Goal: Task Accomplishment & Management: Use online tool/utility

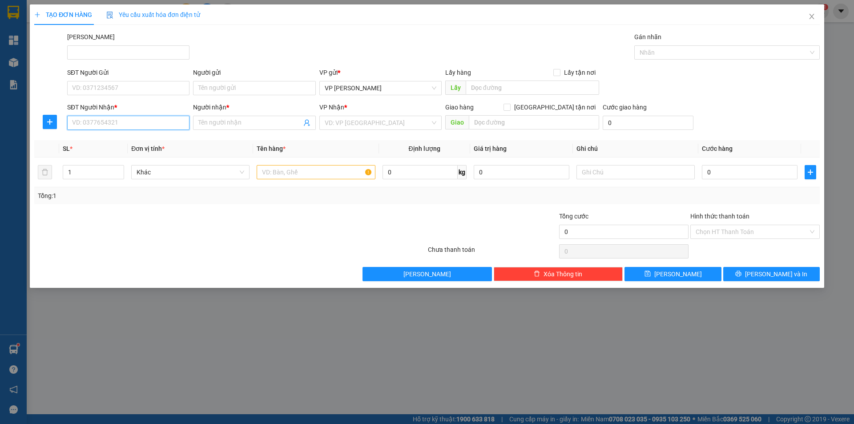
click at [114, 121] on input "SĐT Người Nhận *" at bounding box center [128, 123] width 122 height 14
type input "0"
type input "0392830148"
click at [213, 118] on span at bounding box center [254, 123] width 122 height 14
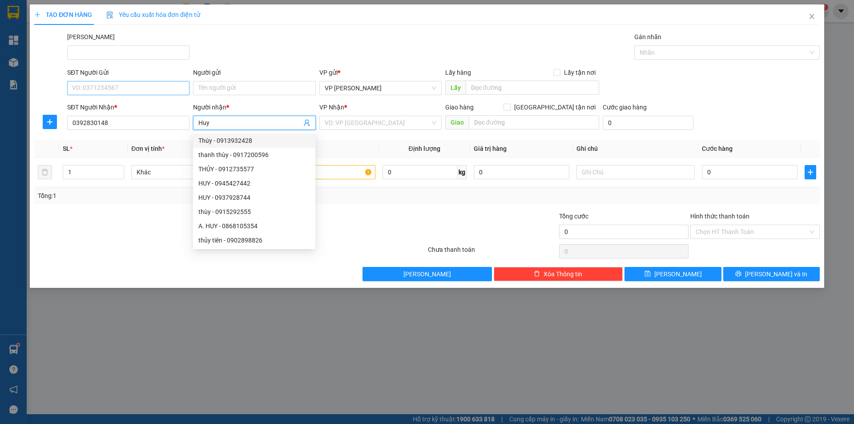
type input "Huy"
click at [138, 85] on input "SĐT Người Gửi" at bounding box center [128, 88] width 122 height 14
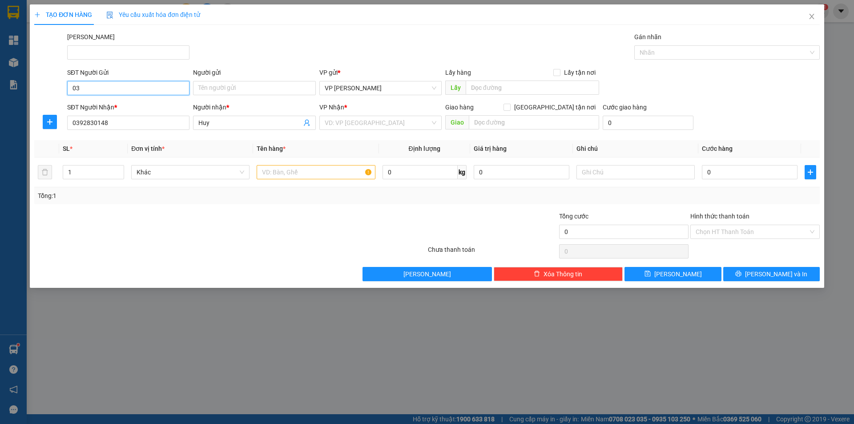
type input "0"
type input "0982002701"
click at [235, 82] on input "Người gửi" at bounding box center [254, 88] width 122 height 14
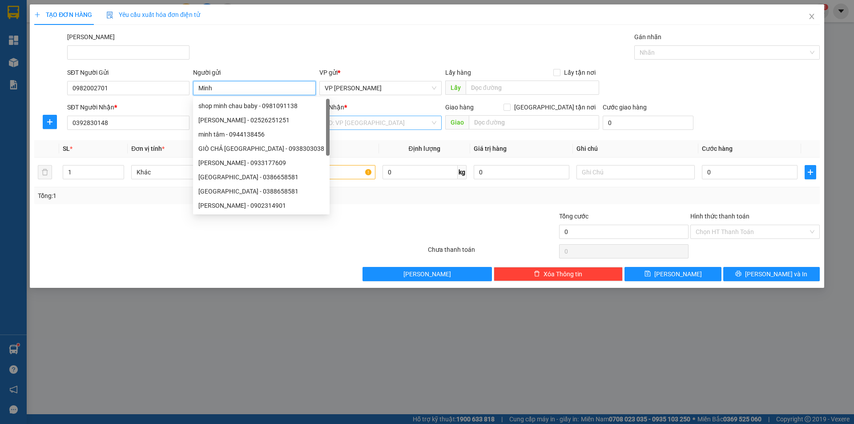
type input "Minh"
click at [366, 127] on input "search" at bounding box center [377, 122] width 105 height 13
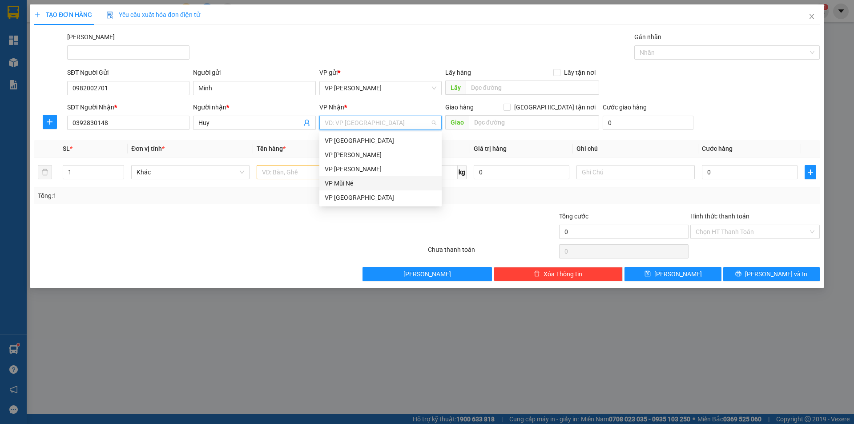
click at [354, 184] on div "VP Mũi Né" at bounding box center [381, 183] width 112 height 10
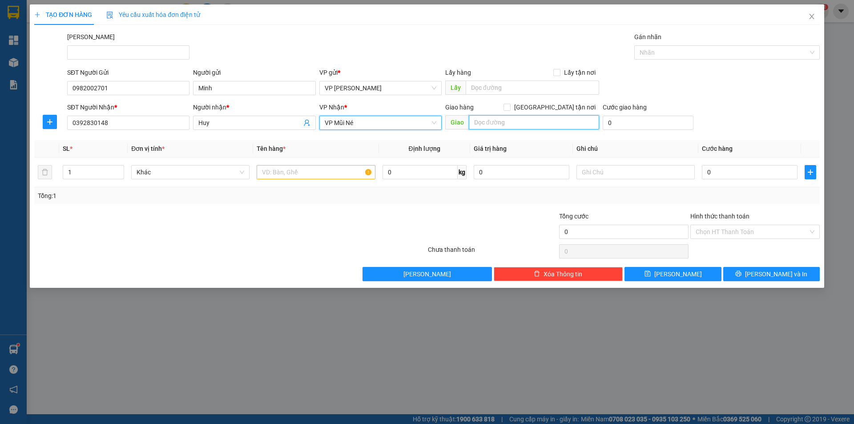
click at [509, 125] on input "text" at bounding box center [534, 122] width 130 height 14
click at [520, 124] on input "text" at bounding box center [534, 122] width 130 height 14
type input "nhà nghỉ dưỡng Mũi Né"
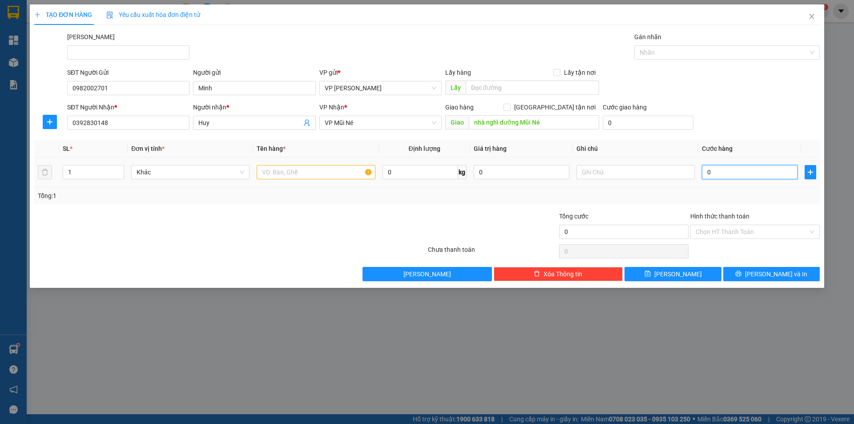
click at [734, 173] on input "0" at bounding box center [750, 172] width 96 height 14
type input "4"
type input "40"
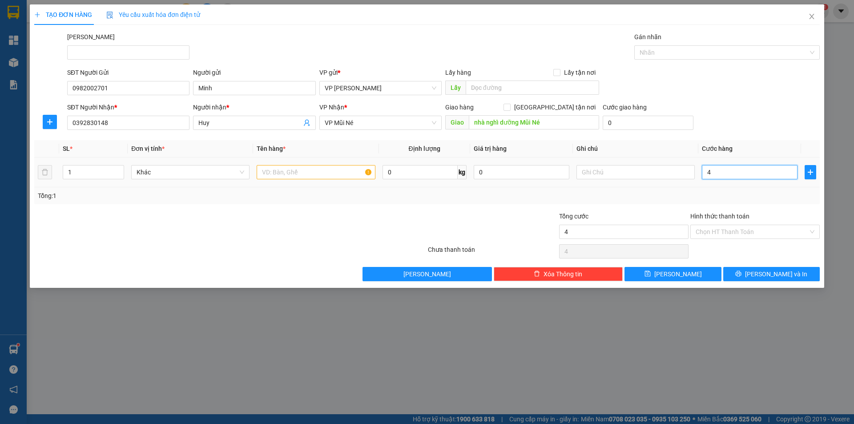
type input "40"
type input "40.000"
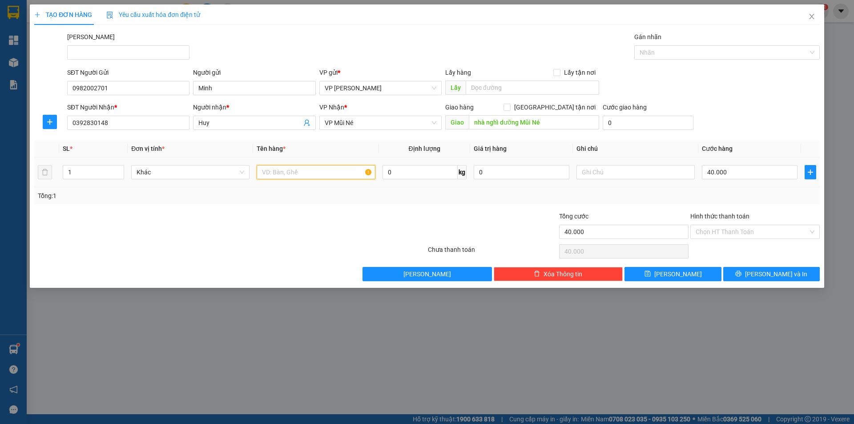
click at [303, 175] on input "text" at bounding box center [316, 172] width 118 height 14
type input "1 kiện đen"
click at [714, 230] on input "Hình thức thanh toán" at bounding box center [752, 231] width 113 height 13
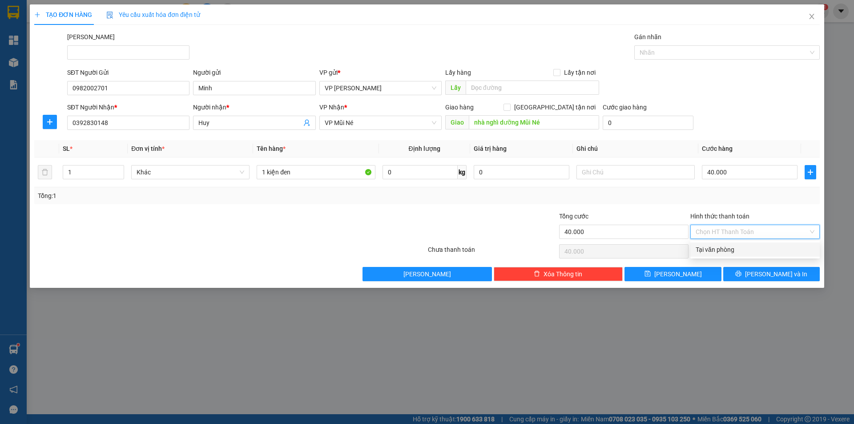
click at [713, 246] on div "Tại văn phòng" at bounding box center [755, 250] width 119 height 10
type input "0"
drag, startPoint x: 404, startPoint y: 124, endPoint x: 398, endPoint y: 139, distance: 16.4
click at [404, 125] on span "VP Mũi Né" at bounding box center [381, 122] width 112 height 13
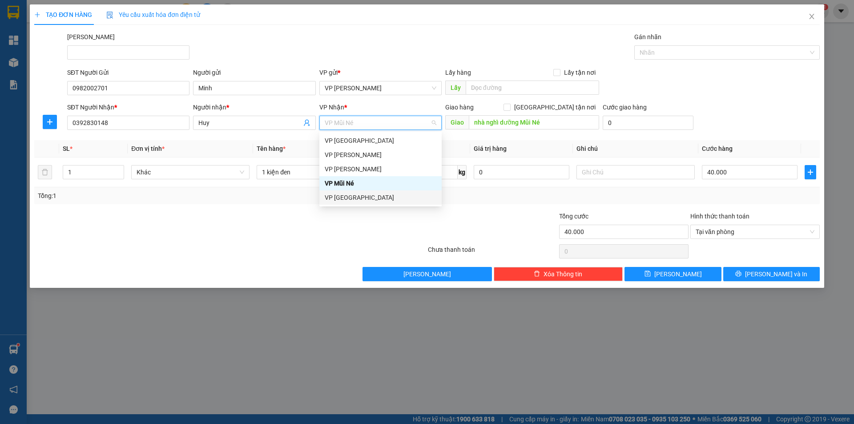
click at [347, 198] on div "VP [GEOGRAPHIC_DATA]" at bounding box center [381, 198] width 112 height 10
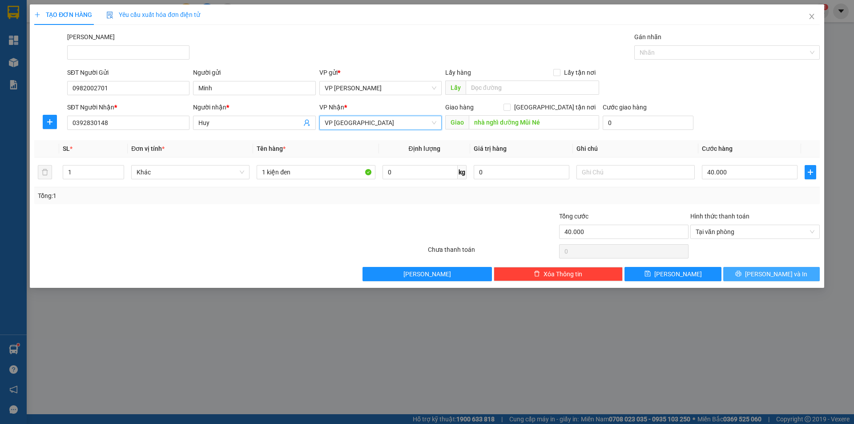
click at [740, 274] on button "[PERSON_NAME] và In" at bounding box center [771, 274] width 97 height 14
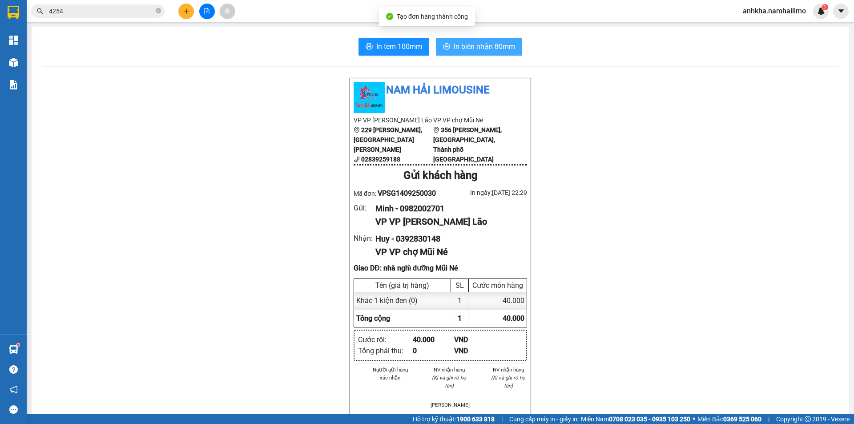
click at [484, 39] on button "In biên nhận 80mm" at bounding box center [479, 47] width 86 height 18
click at [399, 46] on span "In tem 100mm" at bounding box center [399, 46] width 46 height 11
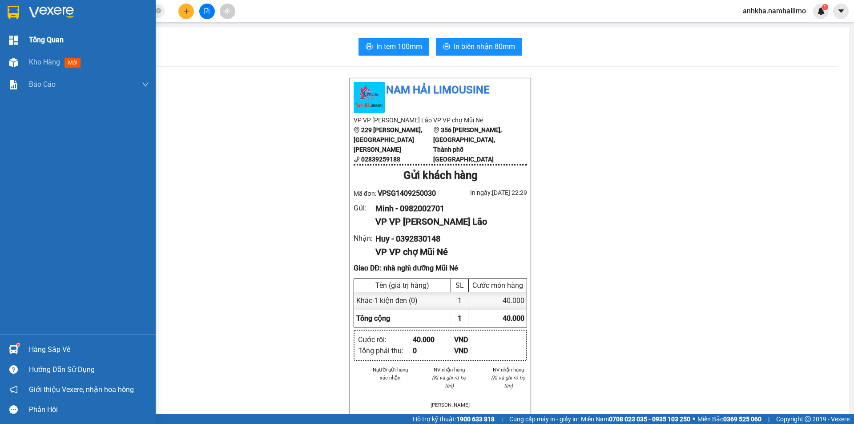
click at [48, 40] on span "Tổng Quan" at bounding box center [46, 39] width 35 height 11
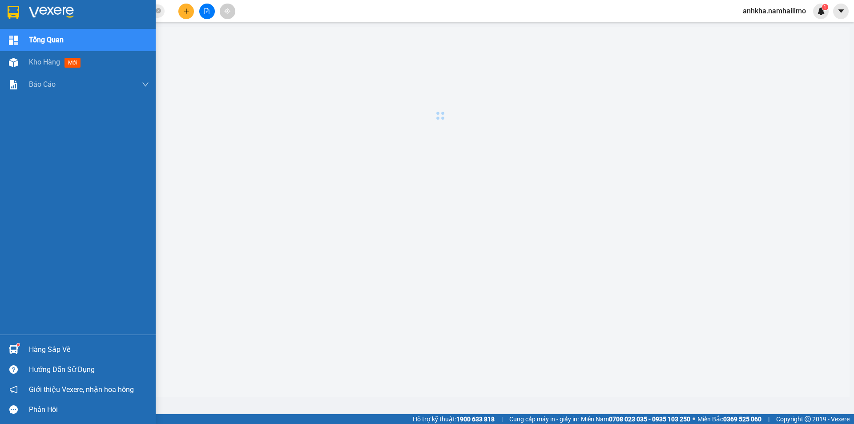
drag, startPoint x: 44, startPoint y: 64, endPoint x: 72, endPoint y: 106, distance: 51.0
click at [42, 67] on div "Kho hàng mới" at bounding box center [56, 61] width 55 height 11
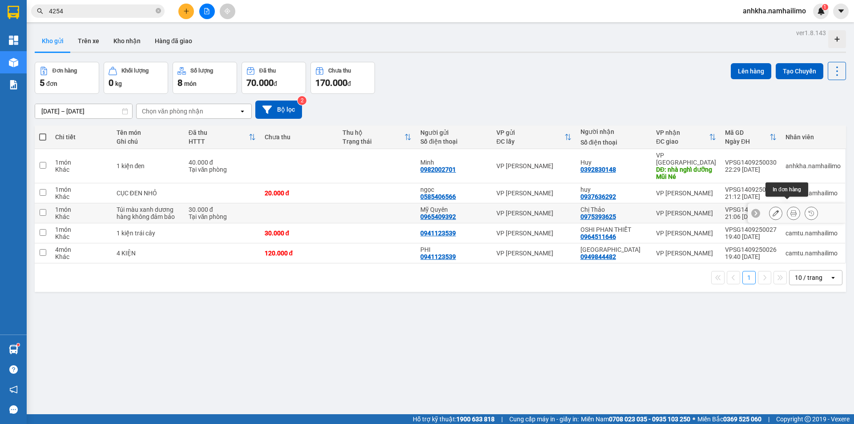
click at [791, 210] on icon at bounding box center [794, 213] width 6 height 6
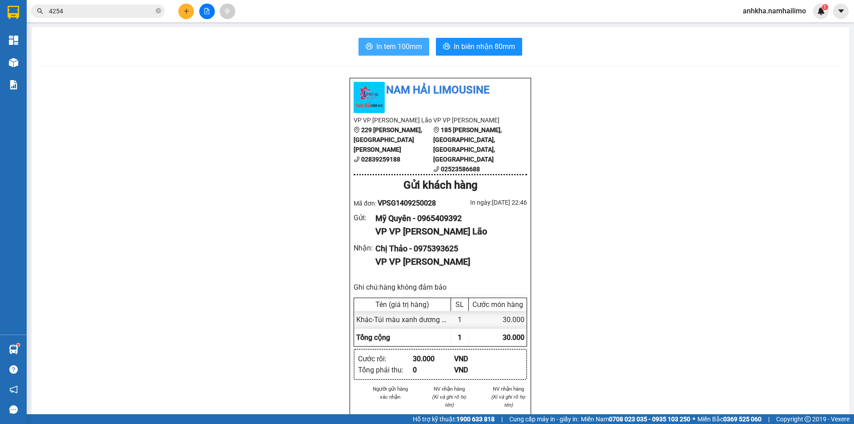
click at [403, 52] on button "In tem 100mm" at bounding box center [394, 47] width 71 height 18
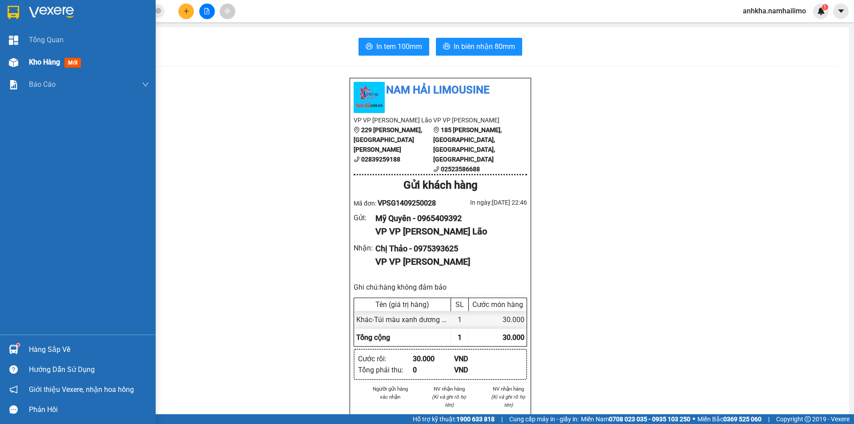
click at [13, 64] on img at bounding box center [13, 62] width 9 height 9
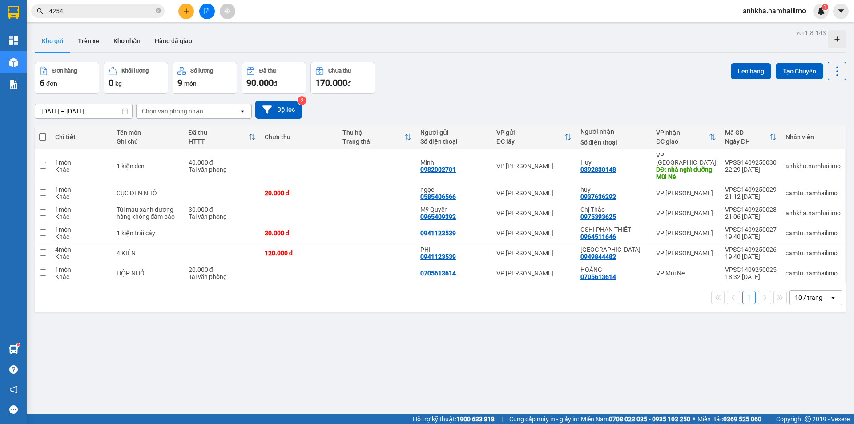
click at [45, 138] on span at bounding box center [42, 136] width 7 height 7
click at [43, 133] on input "checkbox" at bounding box center [43, 133] width 0 height 0
checkbox input "true"
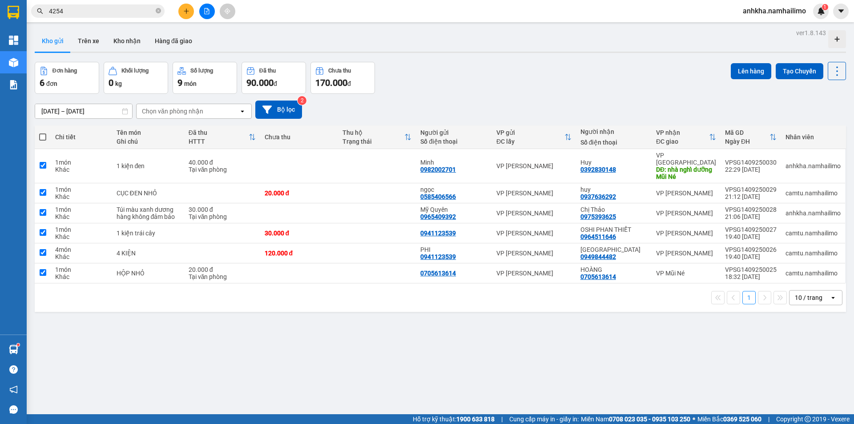
checkbox input "true"
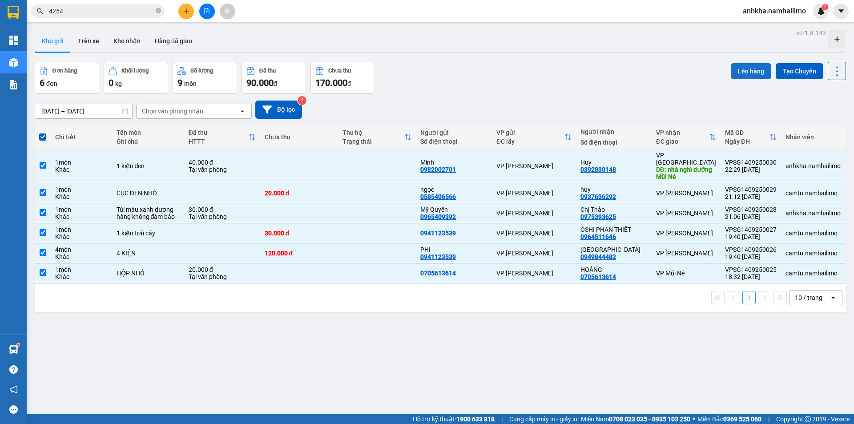
click at [742, 78] on button "Lên hàng" at bounding box center [751, 71] width 40 height 16
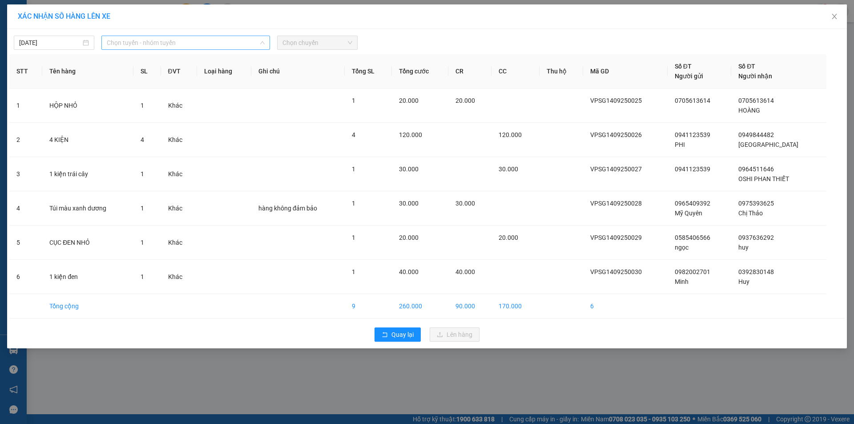
click at [188, 46] on span "Chọn tuyến - nhóm tuyến" at bounding box center [186, 42] width 158 height 13
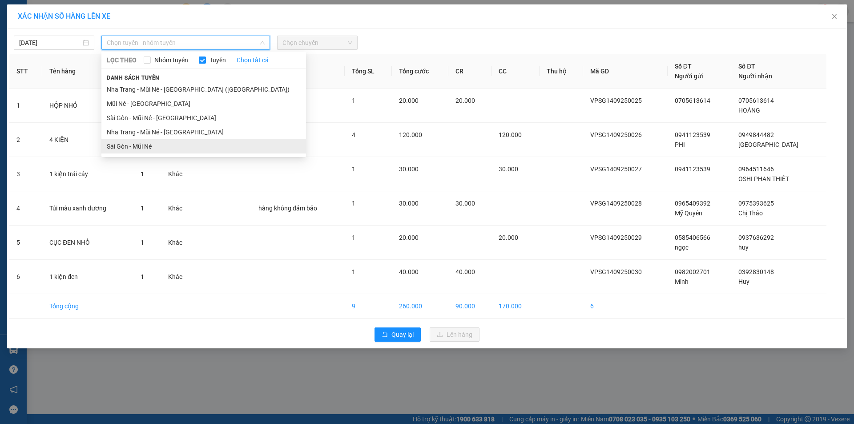
click at [151, 143] on li "Sài Gòn - Mũi Né" at bounding box center [203, 146] width 205 height 14
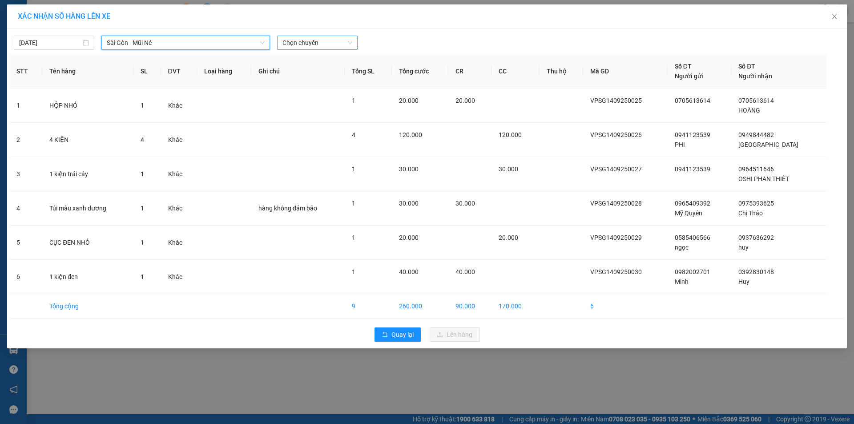
click at [320, 40] on span "Chọn chuyến" at bounding box center [317, 42] width 70 height 13
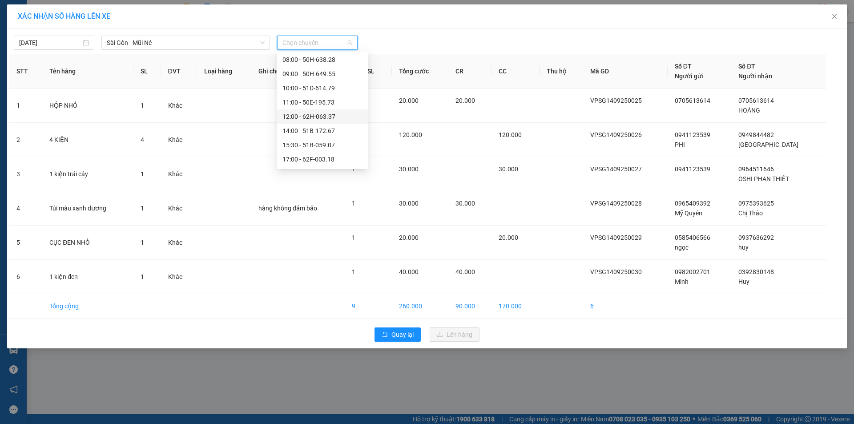
scroll to position [85, 0]
click at [301, 159] on div "22:45 - 51B-172.67" at bounding box center [322, 160] width 80 height 10
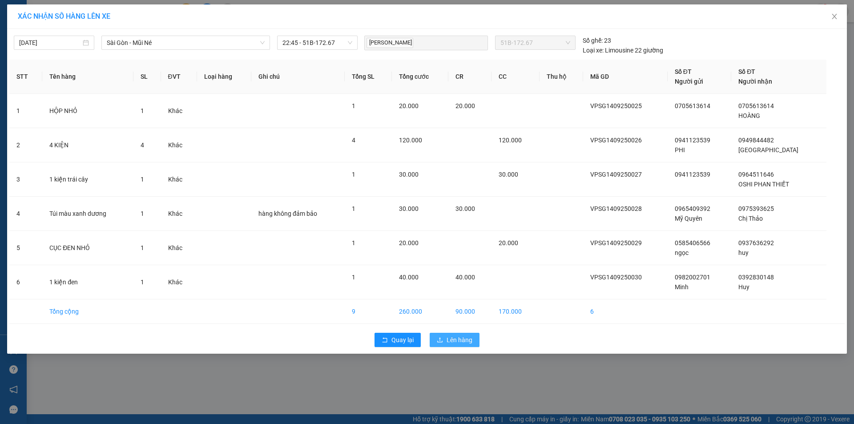
click at [457, 343] on span "Lên hàng" at bounding box center [460, 340] width 26 height 10
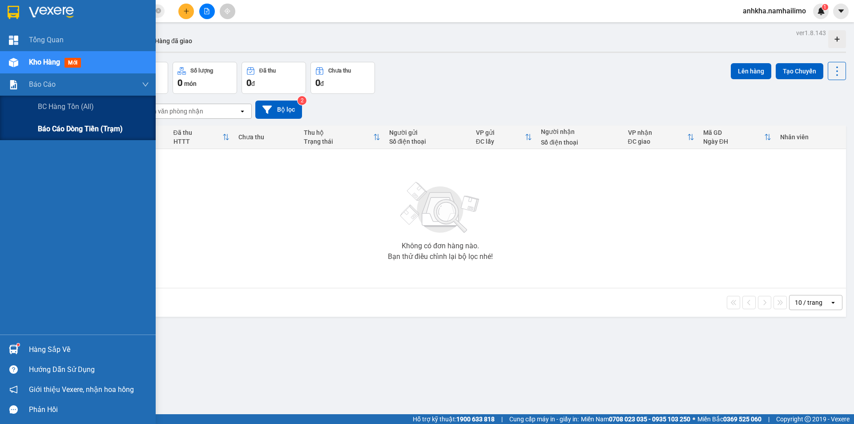
click at [50, 130] on span "Báo cáo dòng tiền (trạm)" at bounding box center [80, 128] width 85 height 11
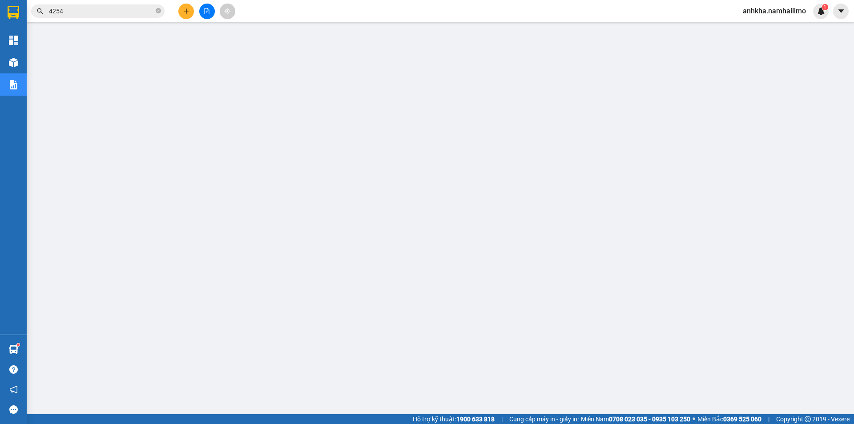
click at [792, 13] on span "anhkha.namhailimo" at bounding box center [774, 10] width 77 height 11
click at [767, 30] on span "Đăng xuất" at bounding box center [779, 28] width 58 height 10
